Goal: Transaction & Acquisition: Purchase product/service

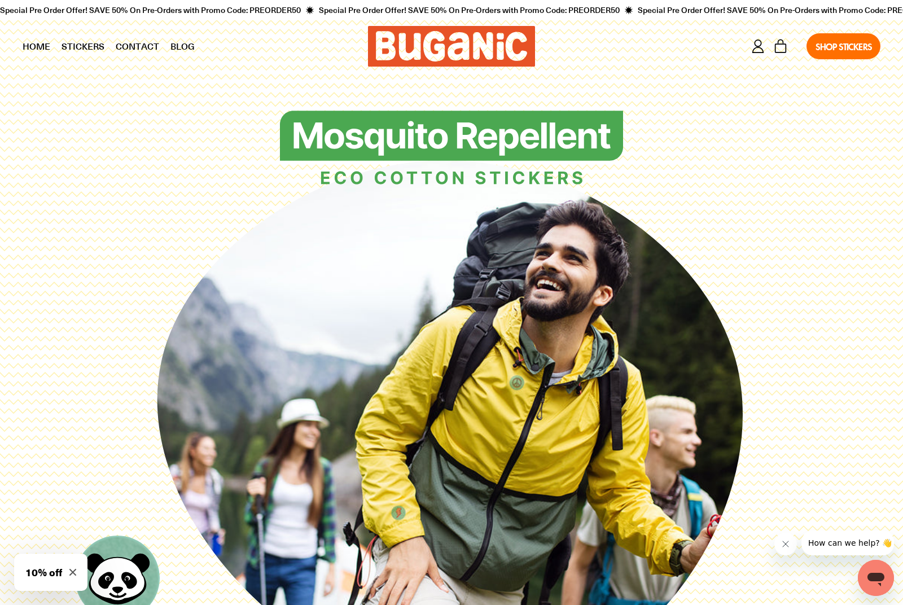
click at [71, 47] on link "Stickers" at bounding box center [83, 46] width 54 height 28
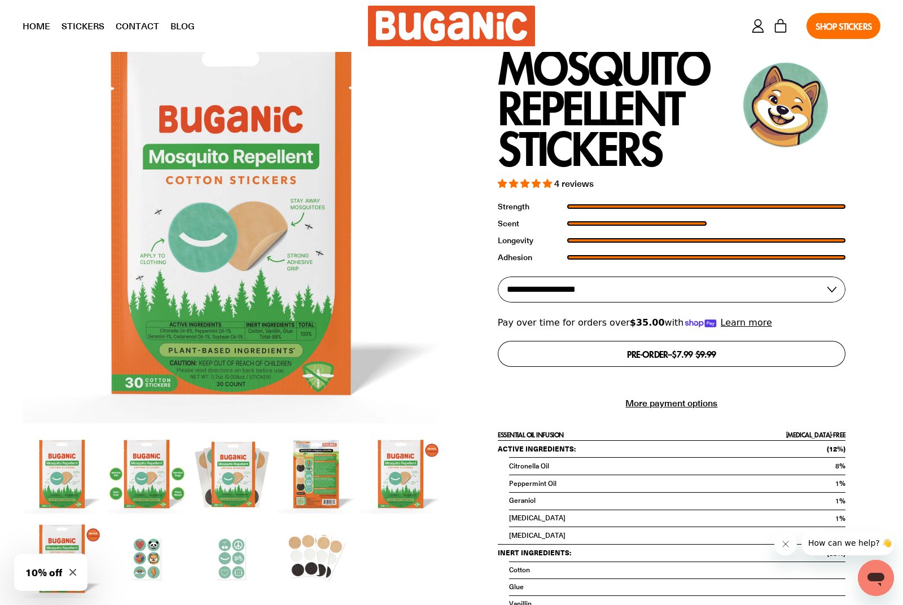
scroll to position [1354, 0]
click at [781, 276] on select "**********" at bounding box center [672, 289] width 348 height 26
click at [736, 279] on select "**********" at bounding box center [672, 289] width 348 height 26
click at [734, 276] on select "**********" at bounding box center [672, 289] width 348 height 26
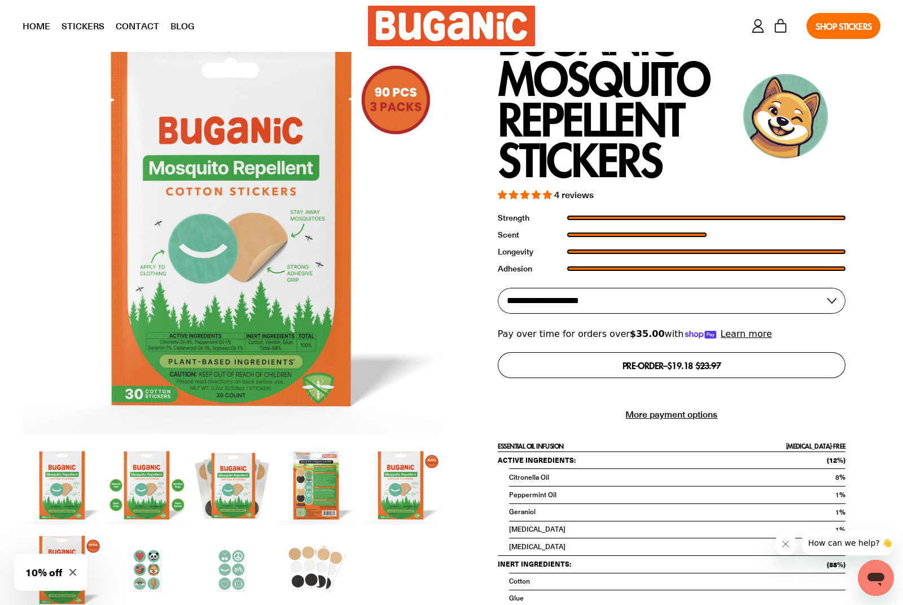
scroll to position [1343, 0]
click at [147, 484] on img at bounding box center [146, 484] width 79 height 79
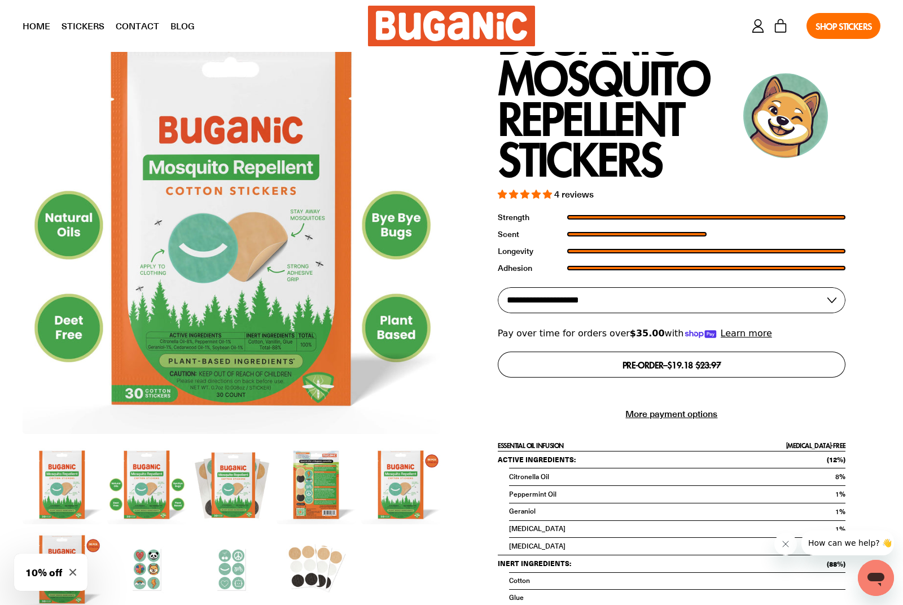
click at [231, 485] on img at bounding box center [231, 484] width 79 height 79
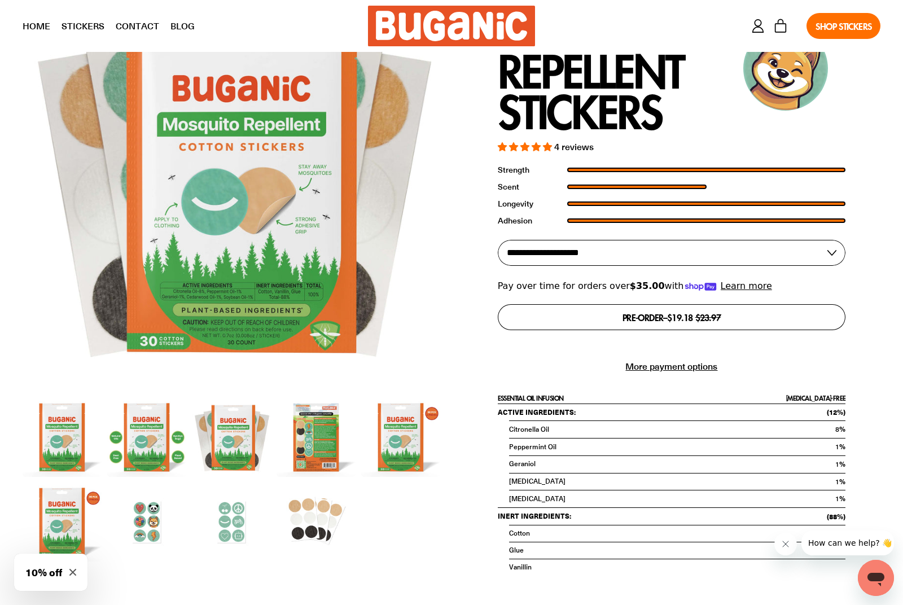
scroll to position [1411, 0]
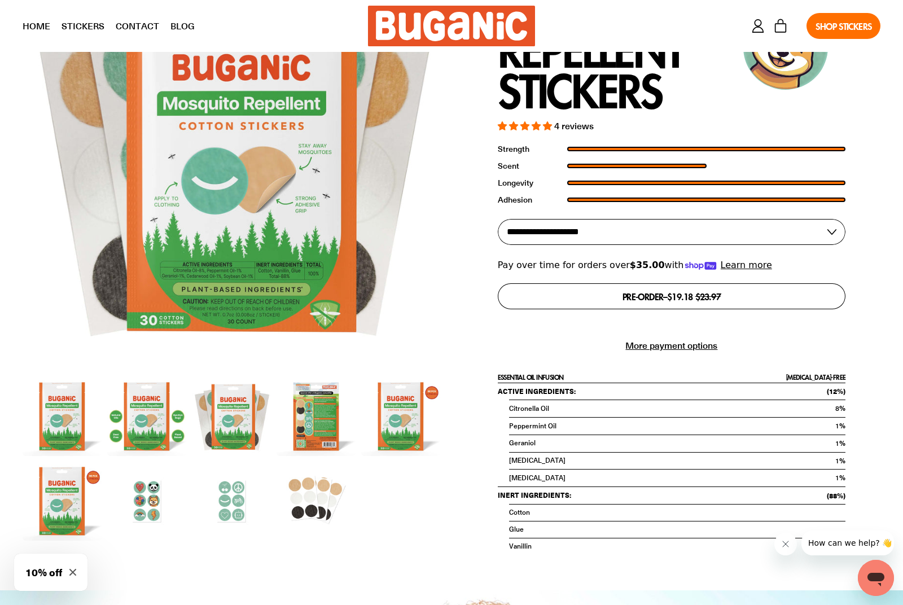
click at [297, 417] on img at bounding box center [316, 416] width 79 height 79
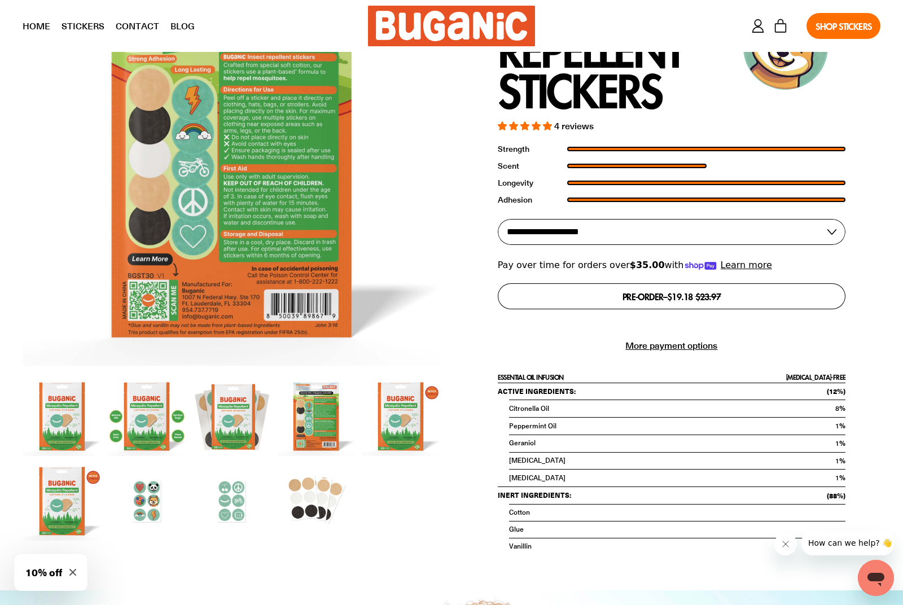
click at [156, 415] on img at bounding box center [146, 416] width 79 height 79
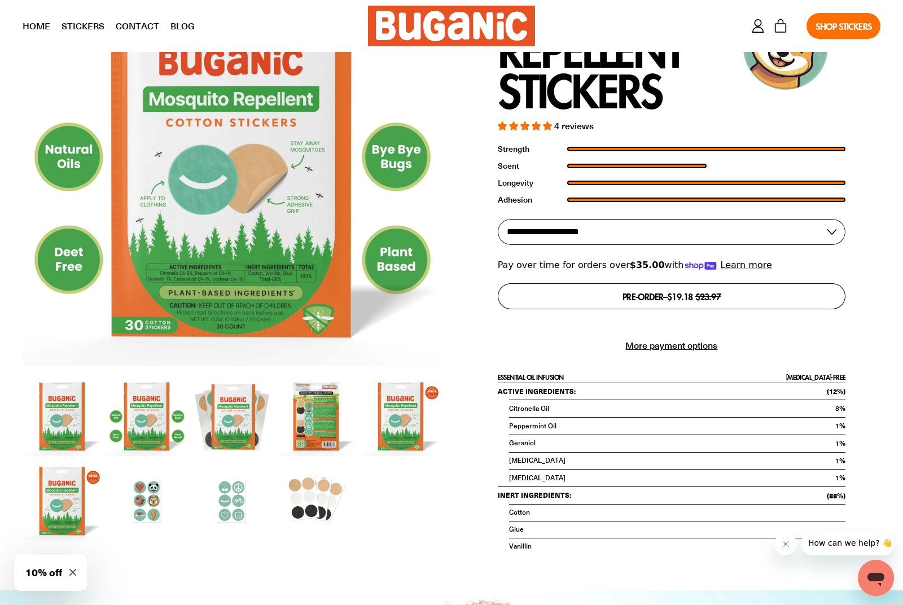
click at [204, 431] on img at bounding box center [231, 416] width 79 height 79
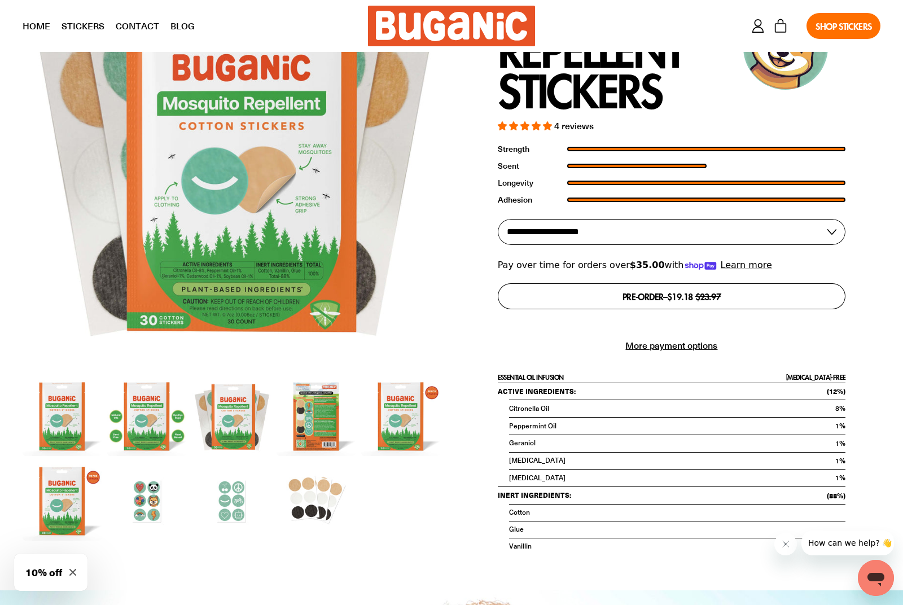
click at [803, 239] on select "**********" at bounding box center [672, 232] width 348 height 26
select select "**********"
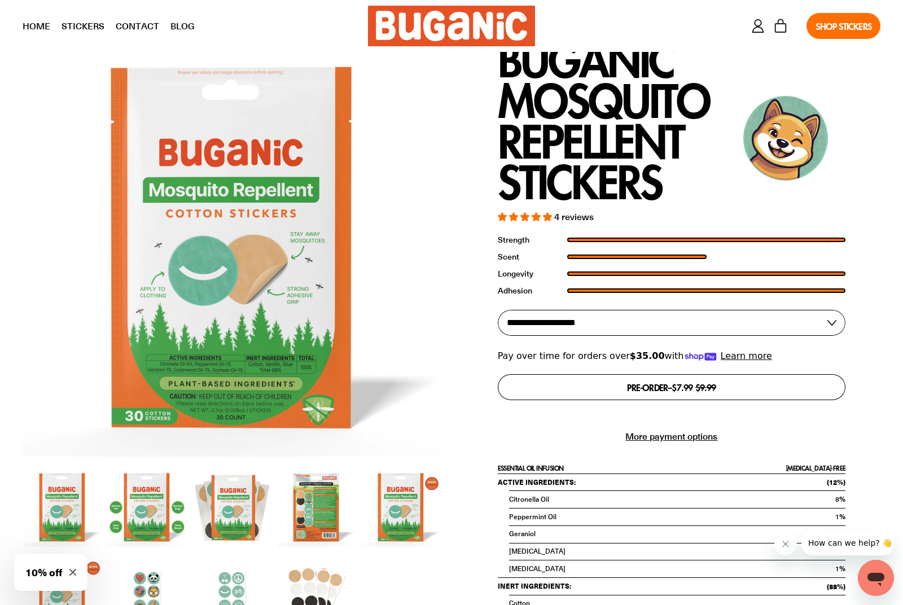
scroll to position [1323, 0]
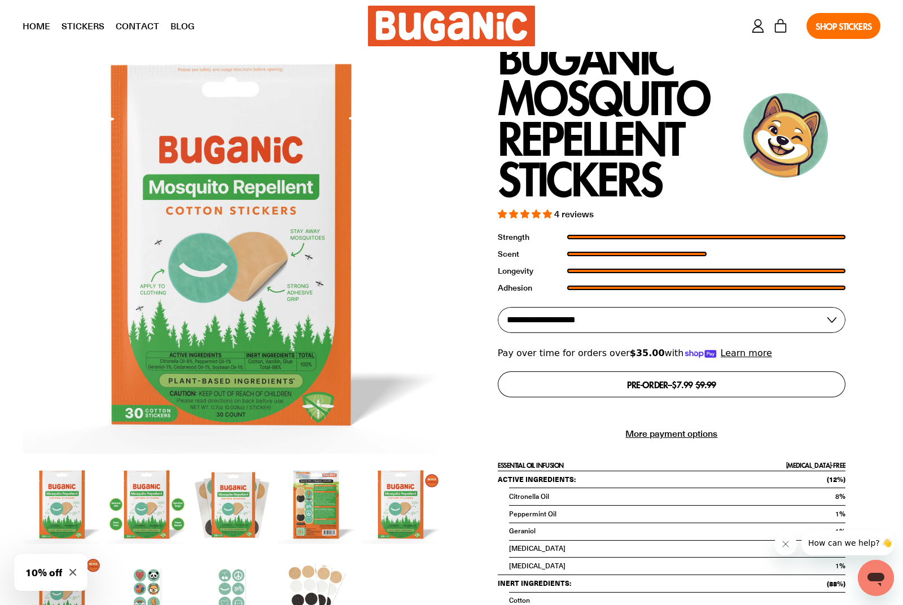
click at [786, 28] on button "Cart 0 items" at bounding box center [781, 26] width 16 height 16
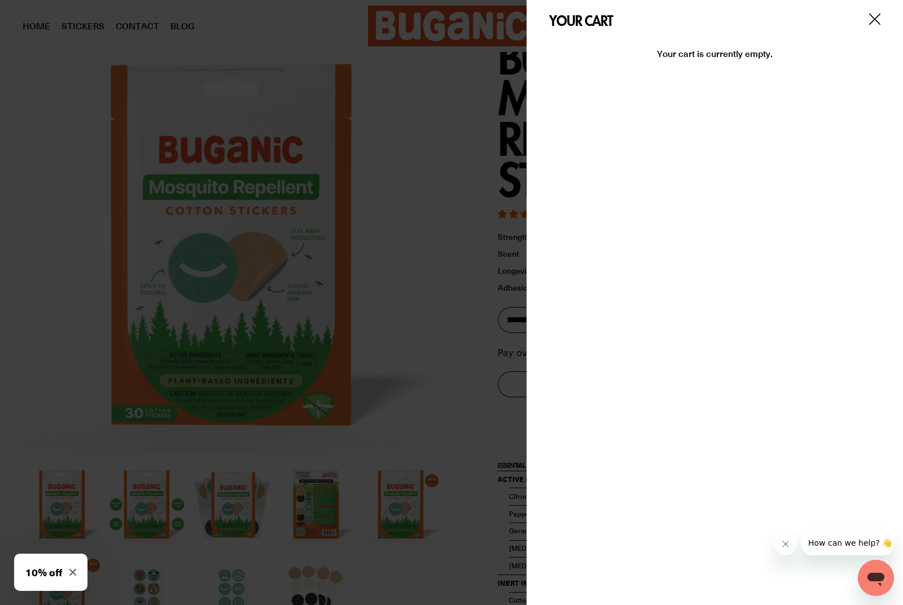
click at [55, 93] on div at bounding box center [451, 302] width 903 height 605
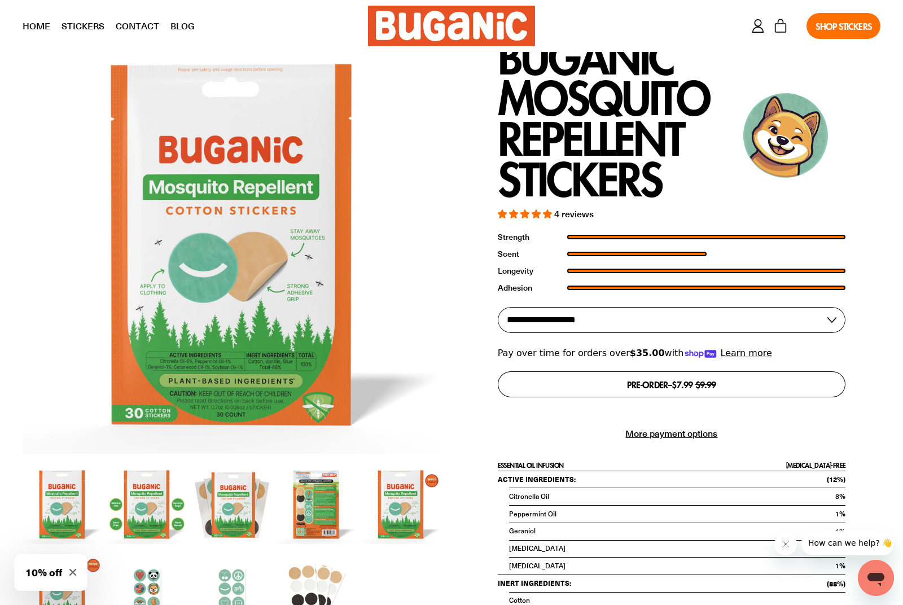
click at [700, 378] on button "Pre-order – $7.99 Sale price $9.99" at bounding box center [672, 384] width 348 height 26
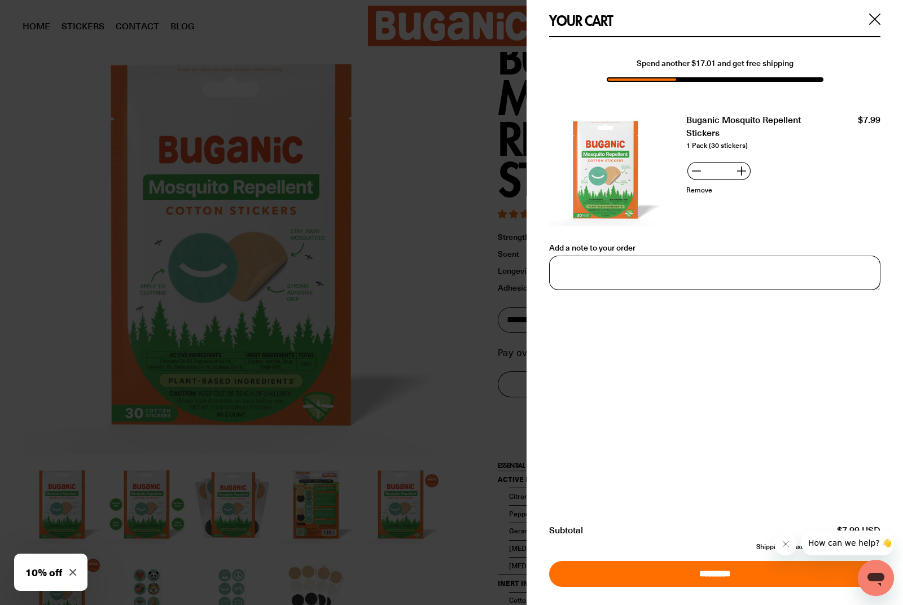
click at [756, 587] on input "*********" at bounding box center [714, 574] width 331 height 26
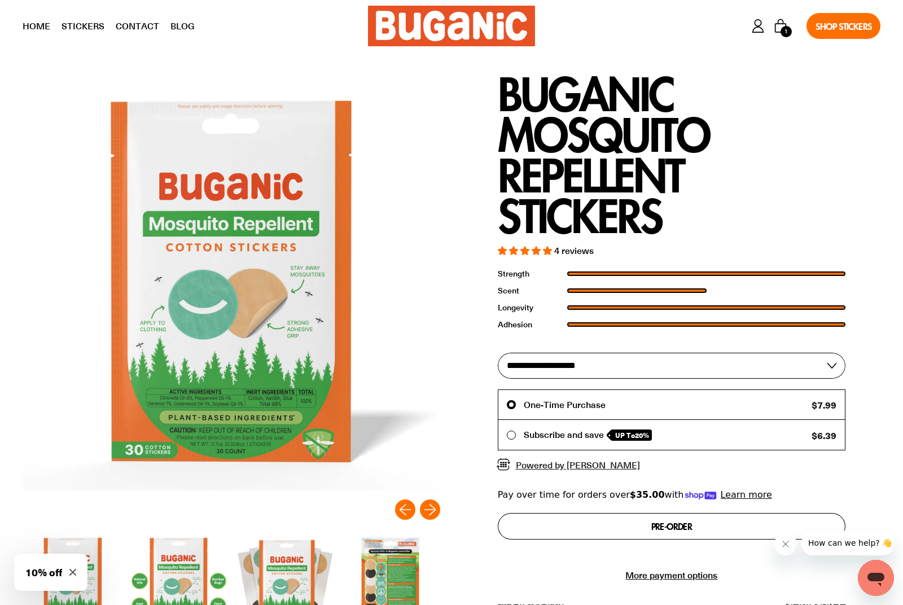
scroll to position [37, 0]
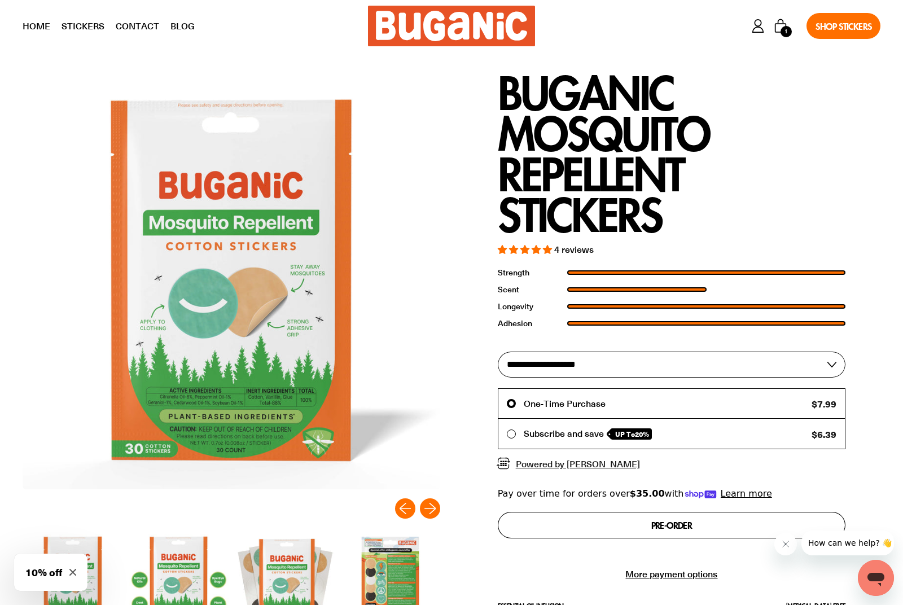
click at [435, 498] on button "Next slide" at bounding box center [430, 508] width 20 height 20
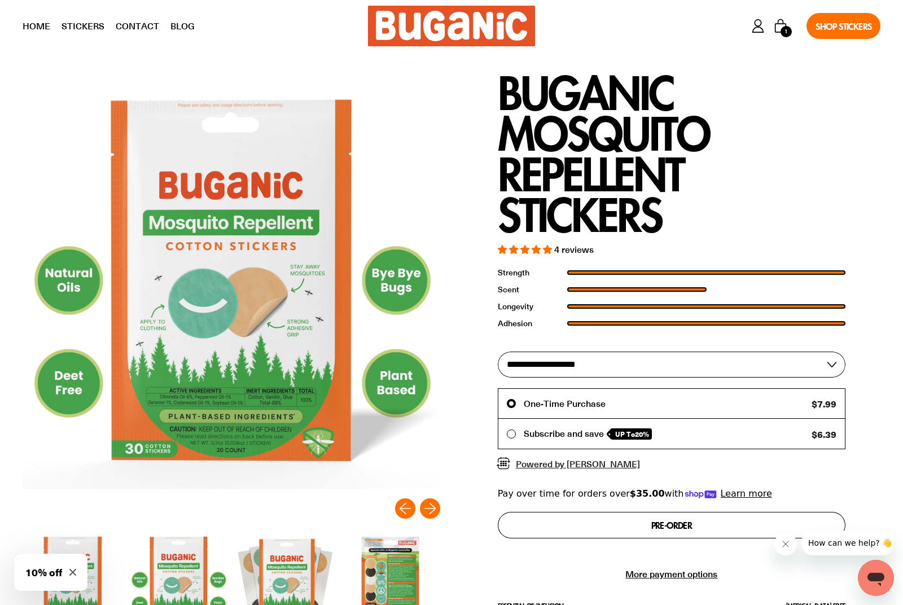
click at [436, 509] on button "Next slide" at bounding box center [430, 508] width 20 height 20
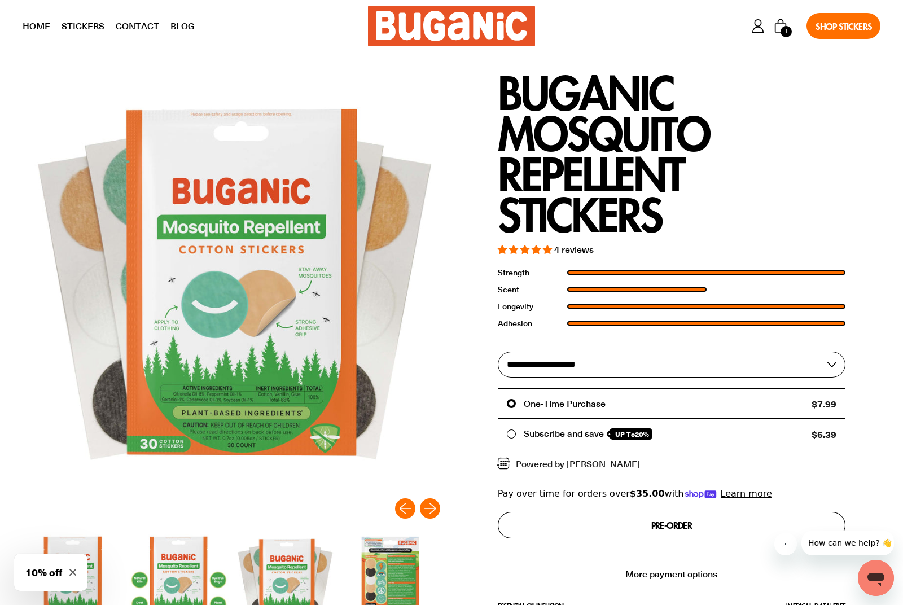
click at [431, 500] on button "Next slide" at bounding box center [430, 508] width 20 height 20
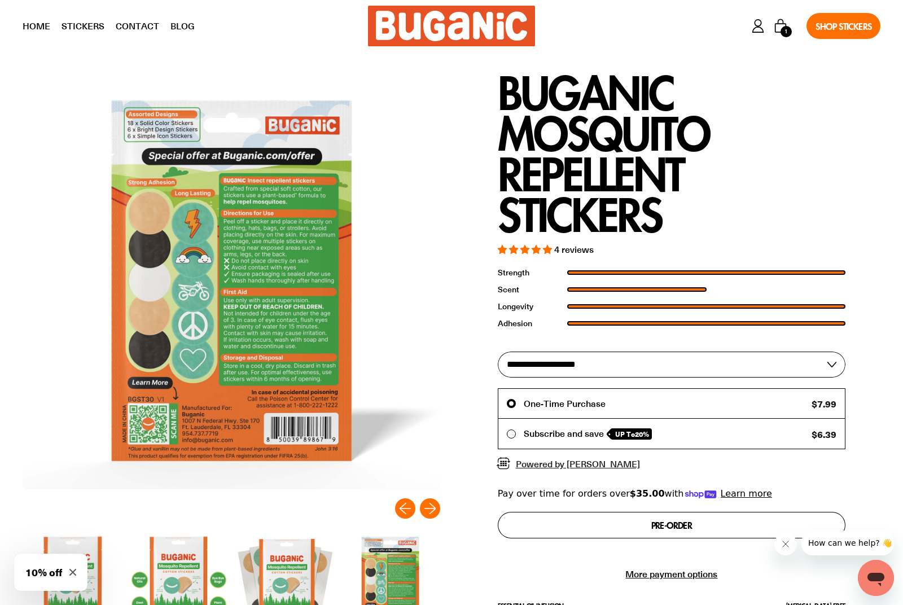
click at [424, 488] on img at bounding box center [232, 281] width 418 height 418
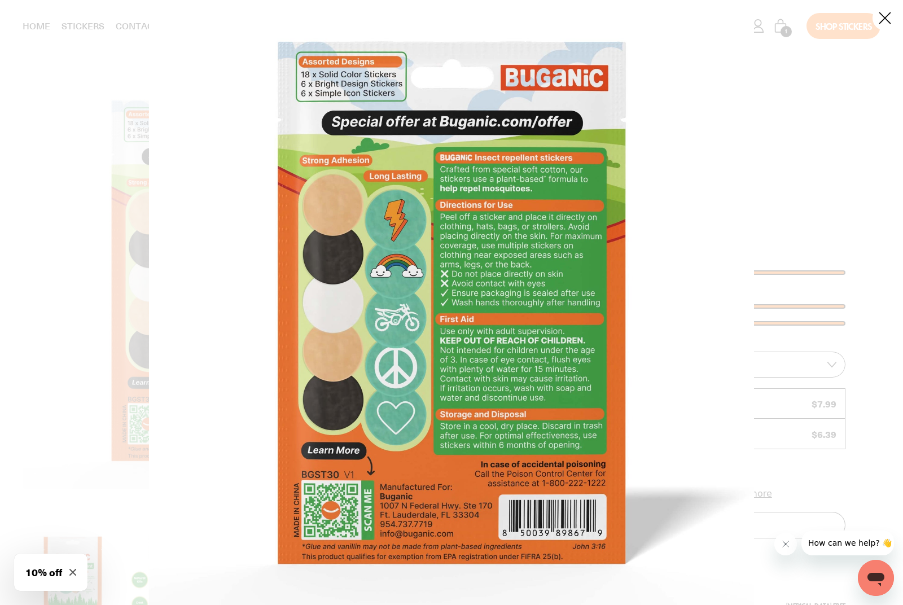
click at [849, 10] on div at bounding box center [451, 302] width 903 height 605
click at [839, 23] on div at bounding box center [451, 302] width 903 height 605
click at [73, 114] on div at bounding box center [451, 302] width 903 height 605
click at [890, 17] on button "Close" at bounding box center [885, 18] width 25 height 25
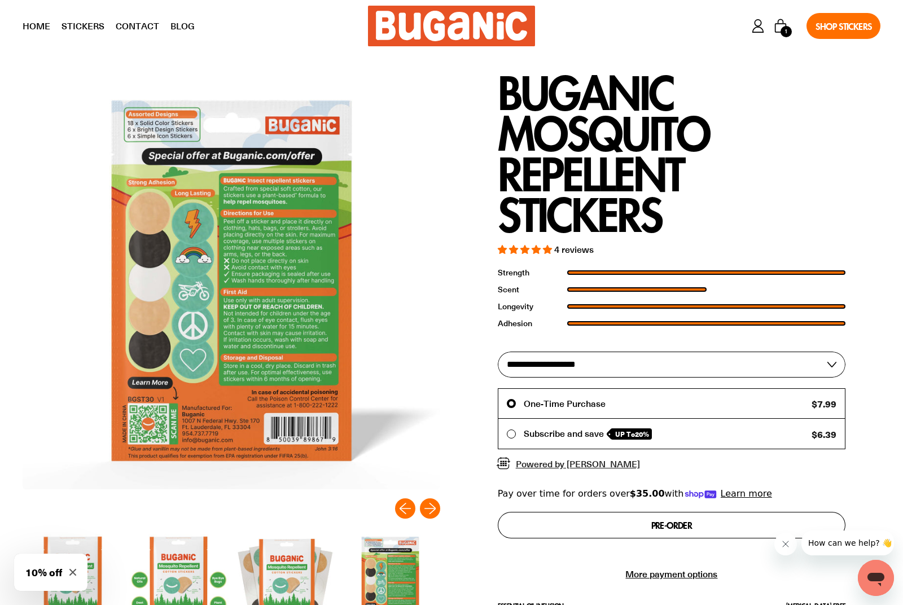
click at [431, 510] on button "Next slide" at bounding box center [430, 508] width 20 height 20
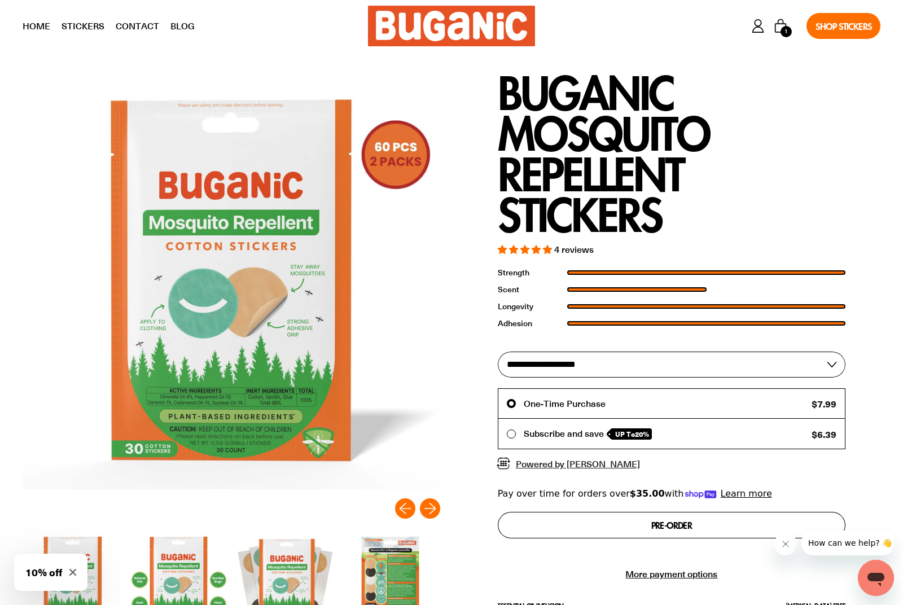
click at [423, 505] on button "Next slide" at bounding box center [430, 508] width 20 height 20
click at [422, 509] on button "Next slide" at bounding box center [430, 508] width 20 height 20
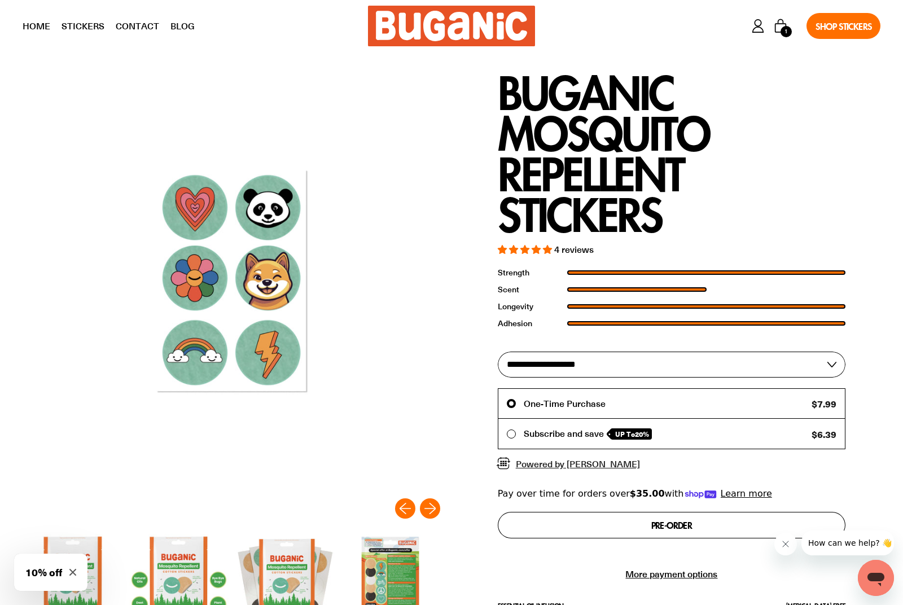
click at [424, 509] on button "Next slide" at bounding box center [430, 508] width 20 height 20
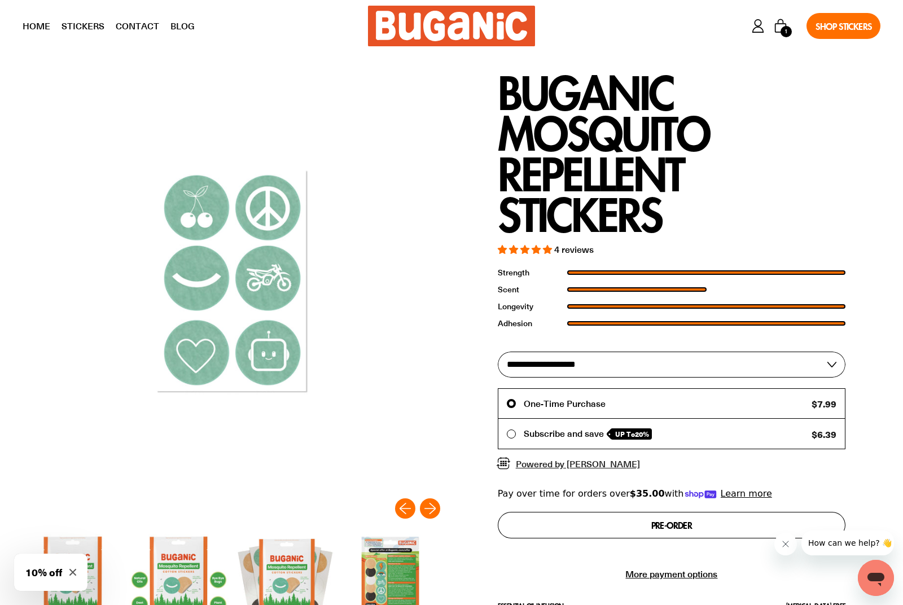
click at [425, 501] on button "Next slide" at bounding box center [430, 508] width 20 height 20
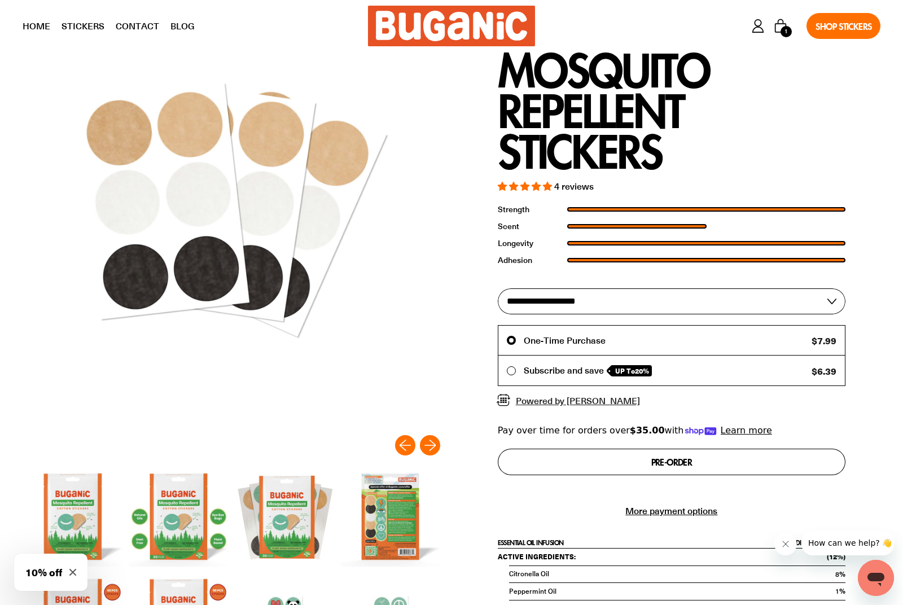
scroll to position [0, 0]
